Goal: Task Accomplishment & Management: Manage account settings

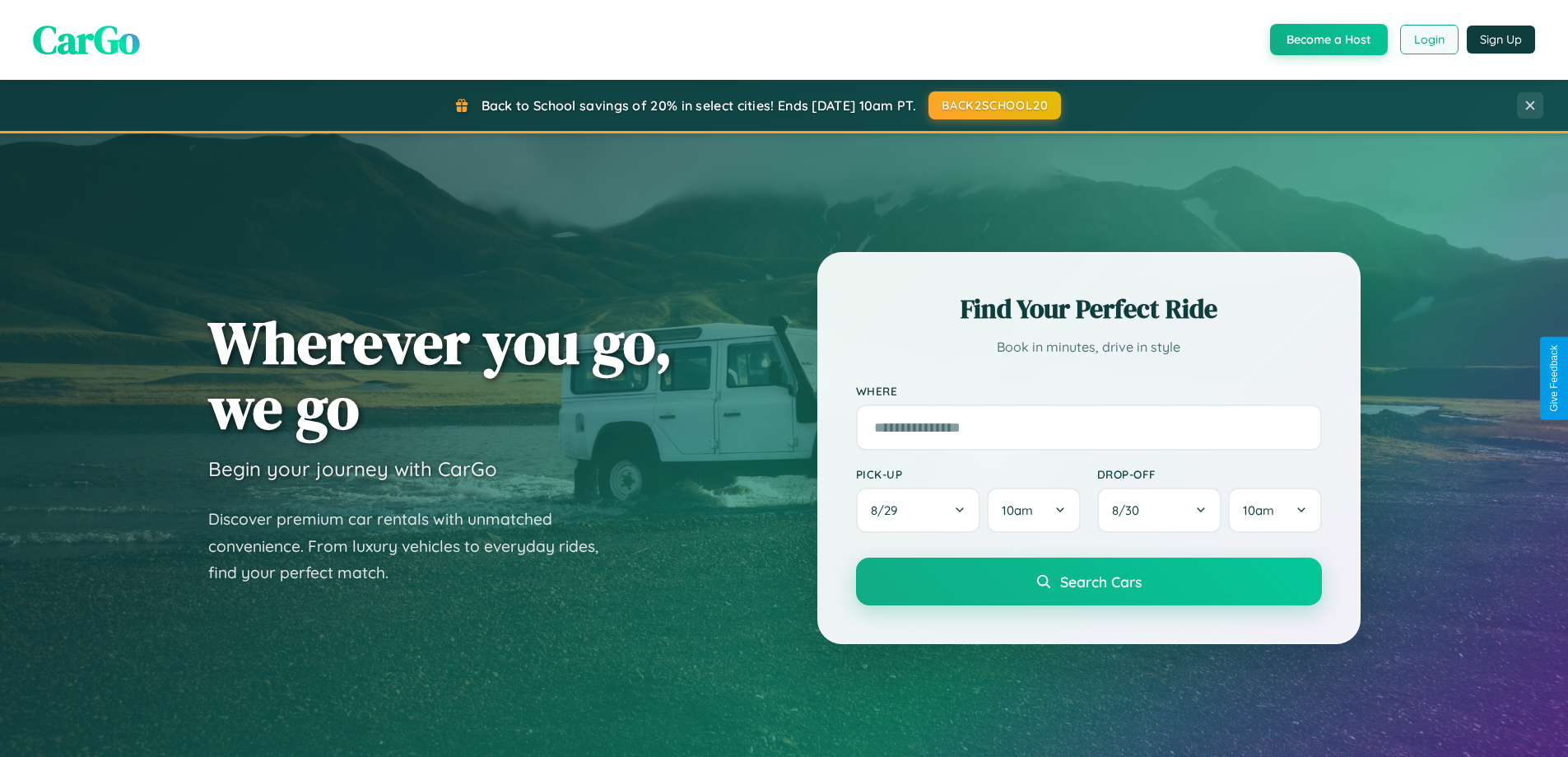
click at [1428, 39] on button "Login" at bounding box center [1429, 39] width 59 height 29
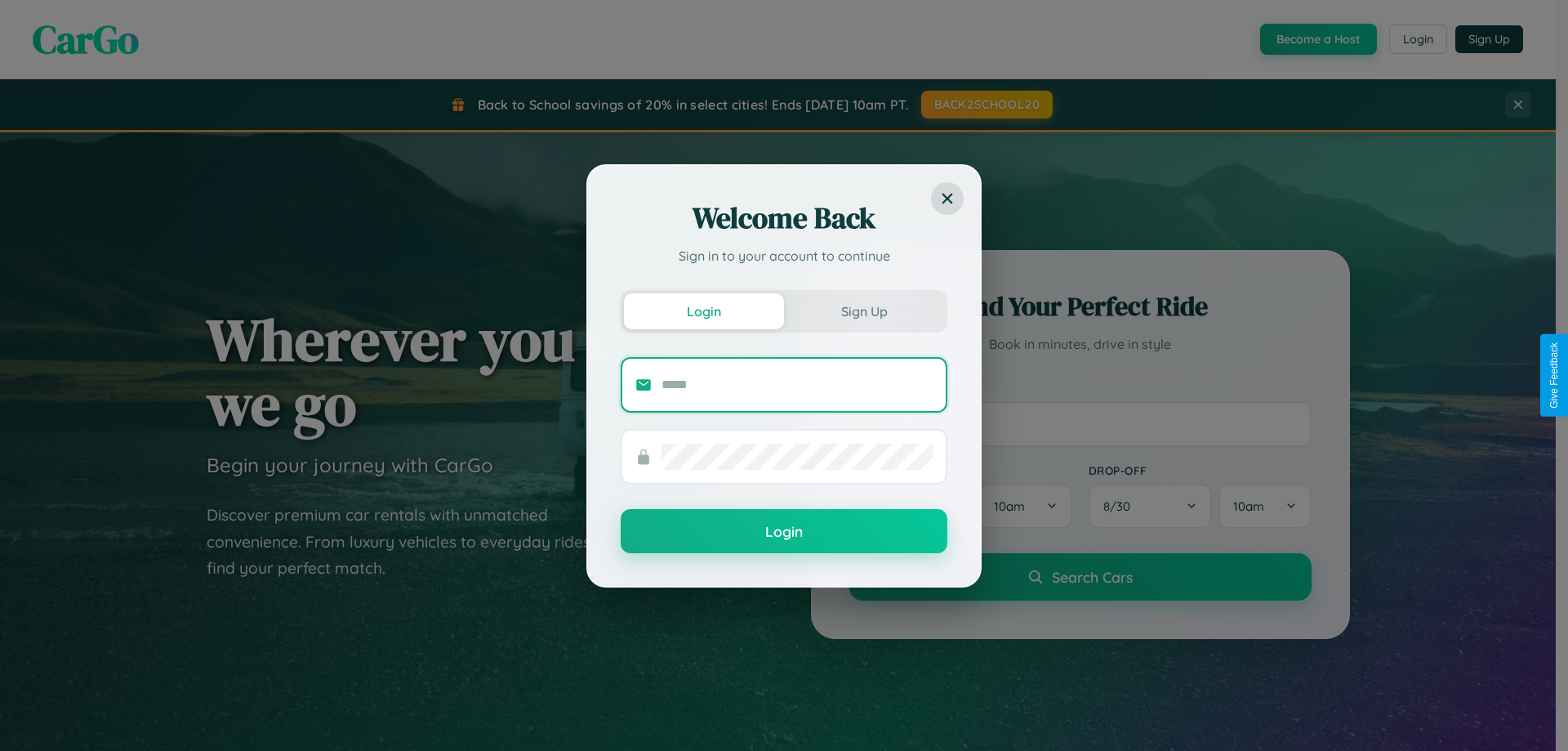
click at [798, 384] on input "text" at bounding box center [797, 385] width 271 height 26
type input "**********"
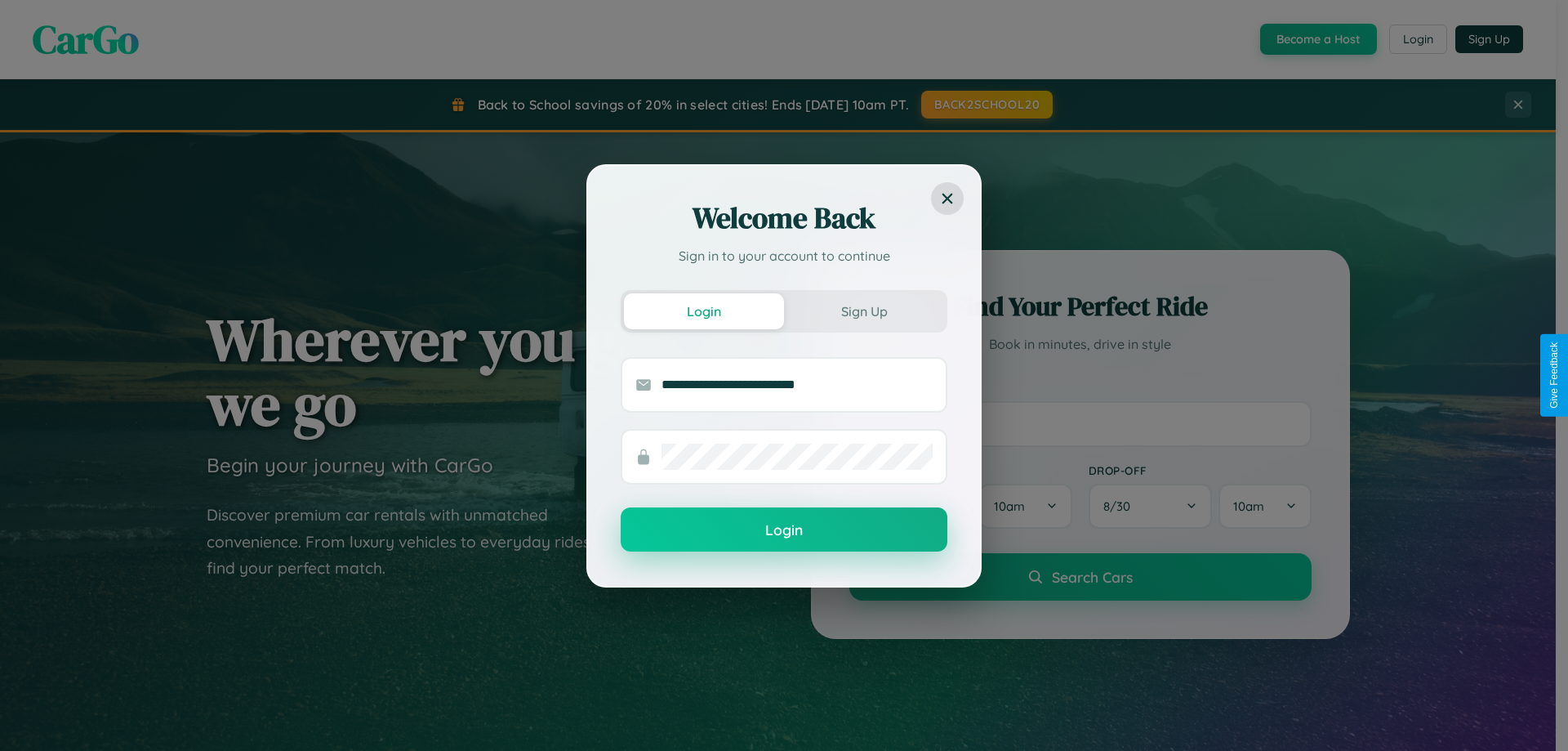
click at [784, 530] on button "Login" at bounding box center [784, 529] width 326 height 44
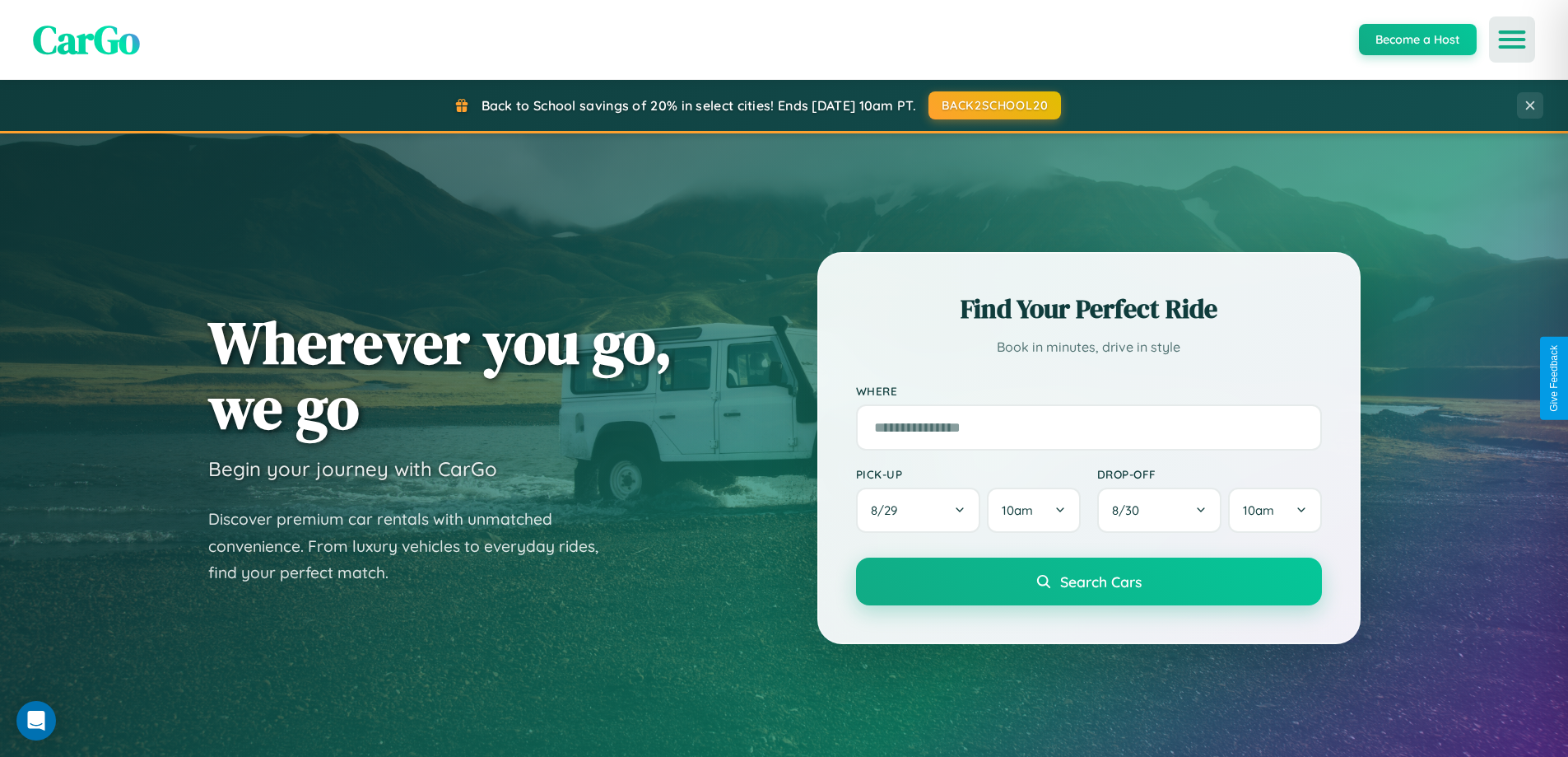
click at [1512, 39] on icon "Open menu" at bounding box center [1512, 39] width 23 height 15
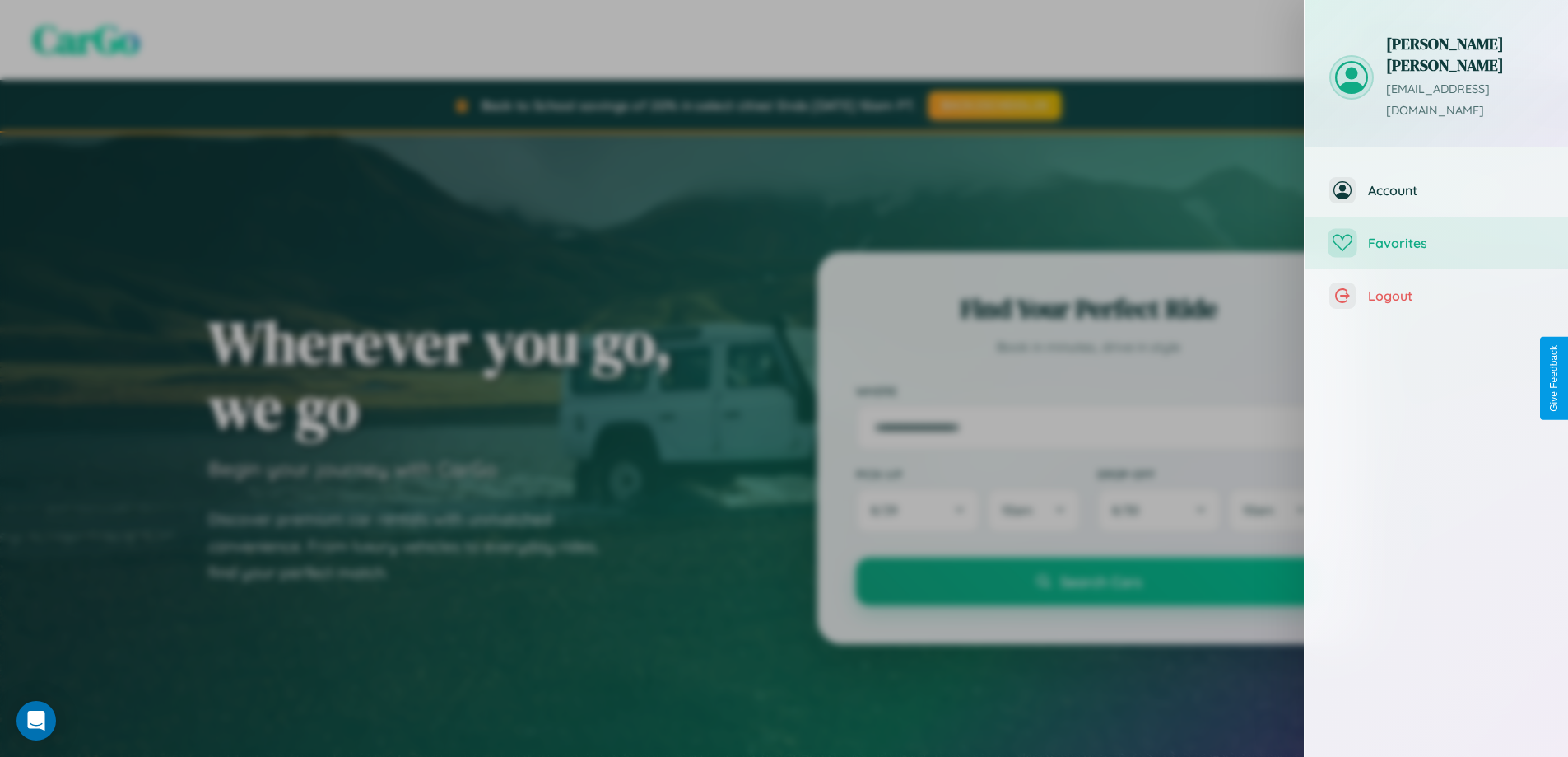
click at [1436, 235] on span "Favorites" at bounding box center [1454, 243] width 175 height 17
